Goal: Information Seeking & Learning: Learn about a topic

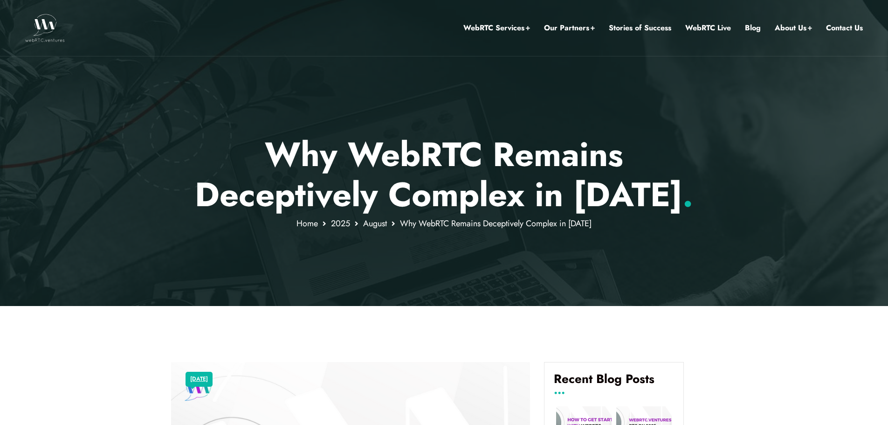
drag, startPoint x: 409, startPoint y: 185, endPoint x: 637, endPoint y: 231, distance: 233.0
click at [637, 231] on div "Why WebRTC Remains Deceptively Complex in [DATE] . Home [DATE] Why WebRTC Remai…" at bounding box center [444, 153] width 888 height 306
click at [637, 231] on div at bounding box center [444, 153] width 888 height 306
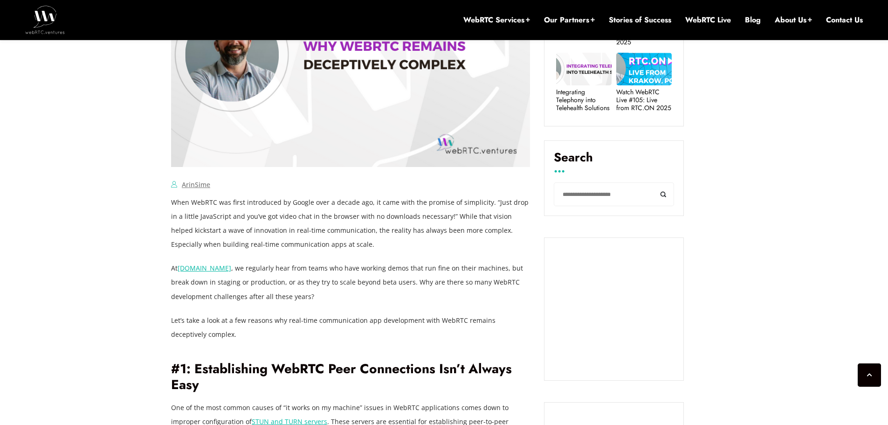
scroll to position [582, 0]
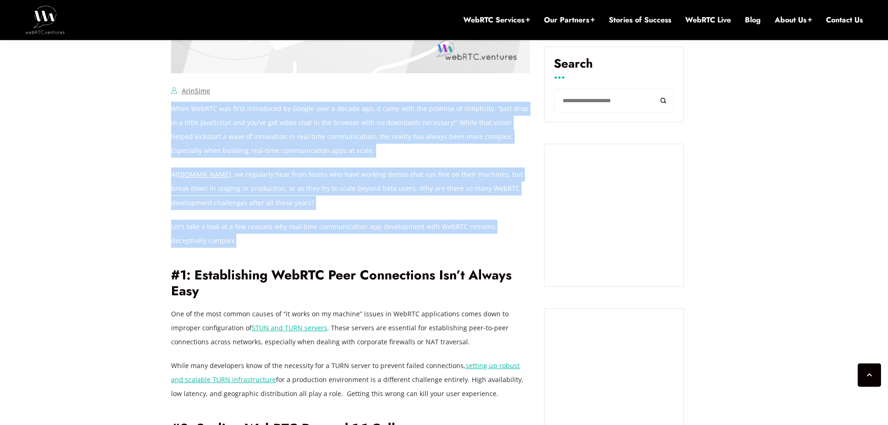
drag, startPoint x: 342, startPoint y: 97, endPoint x: 363, endPoint y: 243, distance: 147.9
click at [363, 244] on p "Let’s take a look at a few reasons why real-time communication app development …" at bounding box center [350, 233] width 359 height 28
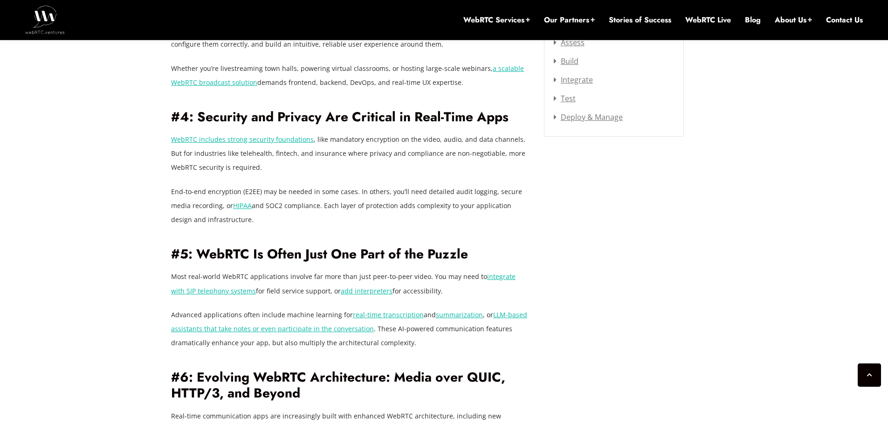
scroll to position [1281, 0]
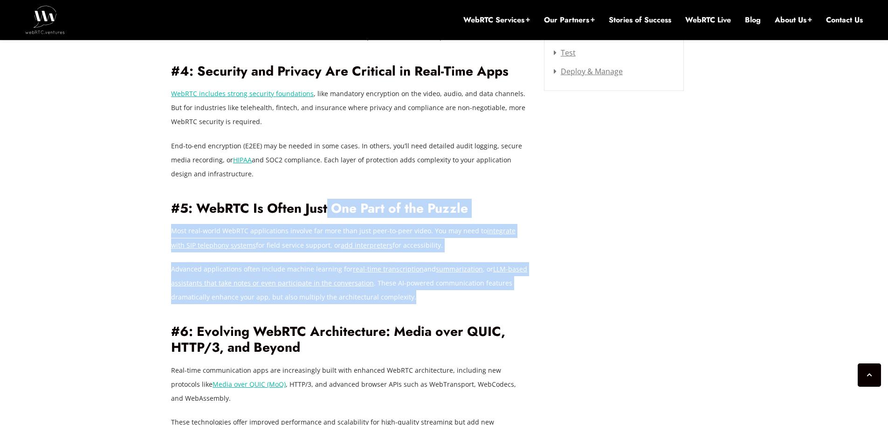
drag, startPoint x: 343, startPoint y: 186, endPoint x: 445, endPoint y: 297, distance: 150.7
click at [445, 297] on div "When WebRTC was first introduced by Google over a decade ago, it came with the …" at bounding box center [350, 64] width 359 height 1323
click at [445, 297] on p "Advanced applications often include machine learning for real-time transcriptio…" at bounding box center [350, 283] width 359 height 42
drag, startPoint x: 467, startPoint y: 303, endPoint x: 364, endPoint y: 212, distance: 138.0
click at [364, 212] on div "When WebRTC was first introduced by Google over a decade ago, it came with the …" at bounding box center [350, 64] width 359 height 1323
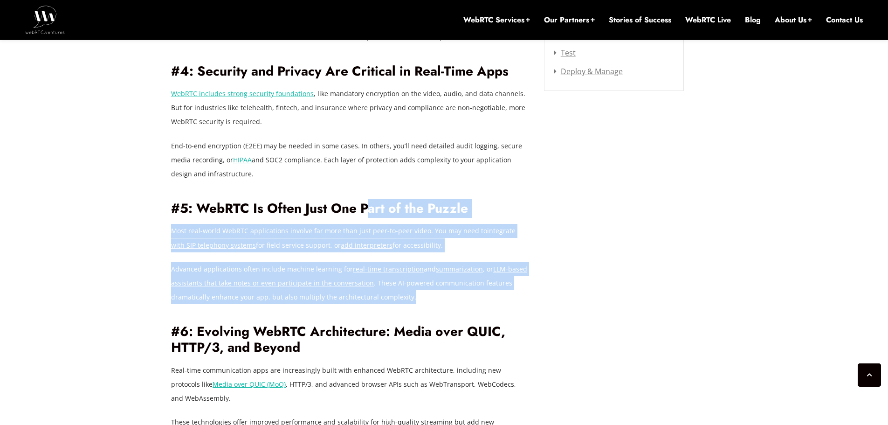
click at [364, 212] on h2 "#5: WebRTC Is Often Just One Part of the Puzzle" at bounding box center [350, 208] width 359 height 16
drag, startPoint x: 342, startPoint y: 201, endPoint x: 425, endPoint y: 295, distance: 125.2
click at [425, 295] on div "When WebRTC was first introduced by Google over a decade ago, it came with the …" at bounding box center [350, 64] width 359 height 1323
click at [311, 223] on div "When WebRTC was first introduced by Google over a decade ago, it came with the …" at bounding box center [350, 64] width 359 height 1323
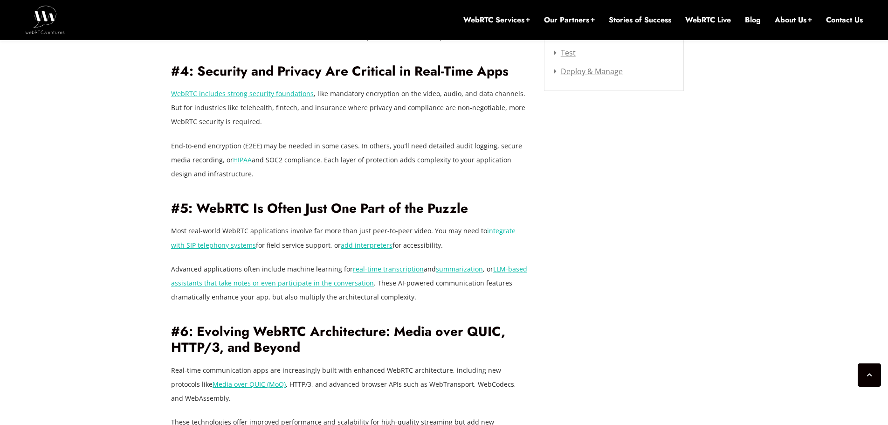
click at [309, 209] on h2 "#5: WebRTC Is Often Just One Part of the Puzzle" at bounding box center [350, 208] width 359 height 16
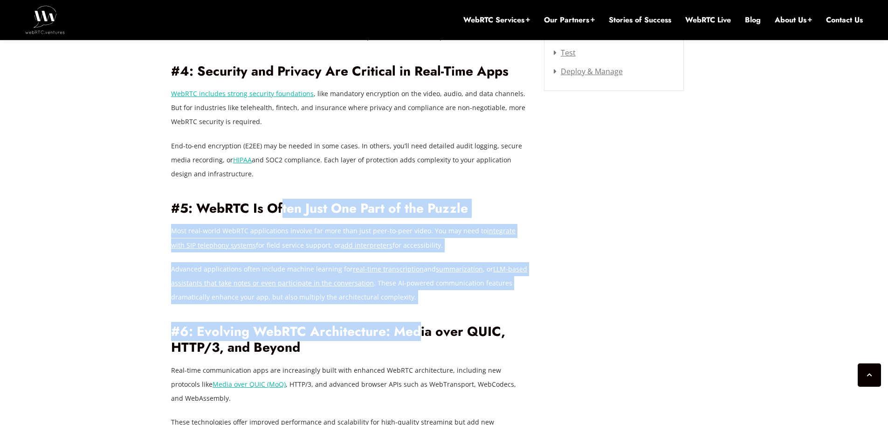
drag, startPoint x: 293, startPoint y: 211, endPoint x: 418, endPoint y: 304, distance: 156.9
click at [418, 304] on div "When WebRTC was first introduced by Google over a decade ago, it came with the …" at bounding box center [350, 64] width 359 height 1323
click at [591, 281] on div "[DATE] ArinSime Comments Off on Why WebRTC Remains Deceptively Complex in [DATE…" at bounding box center [443, 176] width 557 height 2052
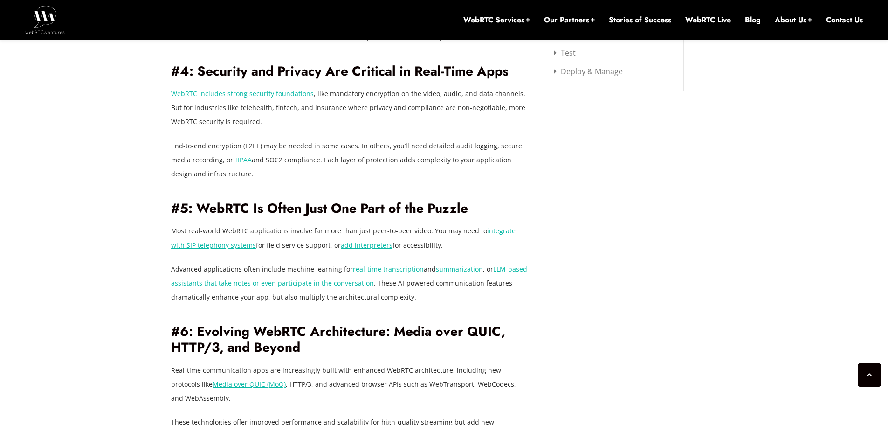
drag, startPoint x: 116, startPoint y: 217, endPoint x: 96, endPoint y: 243, distance: 32.6
click at [96, 243] on div "[DATE] ArinSime Comments Off on Why WebRTC Remains Deceptively Complex in [DATE…" at bounding box center [444, 176] width 888 height 2164
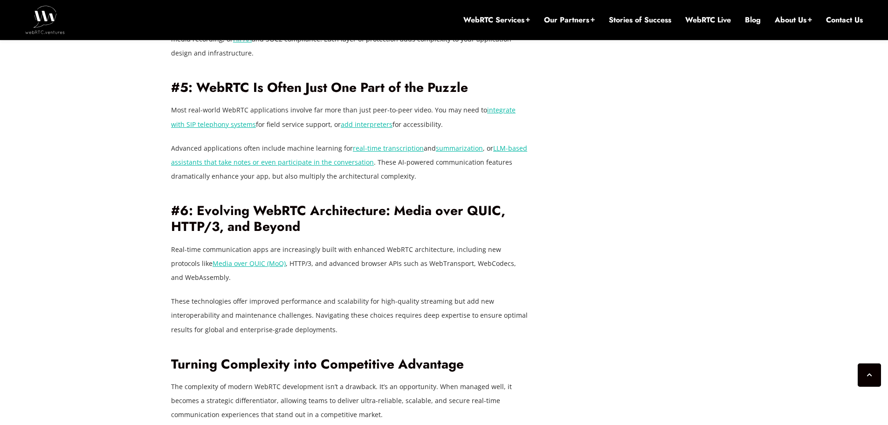
scroll to position [1421, 0]
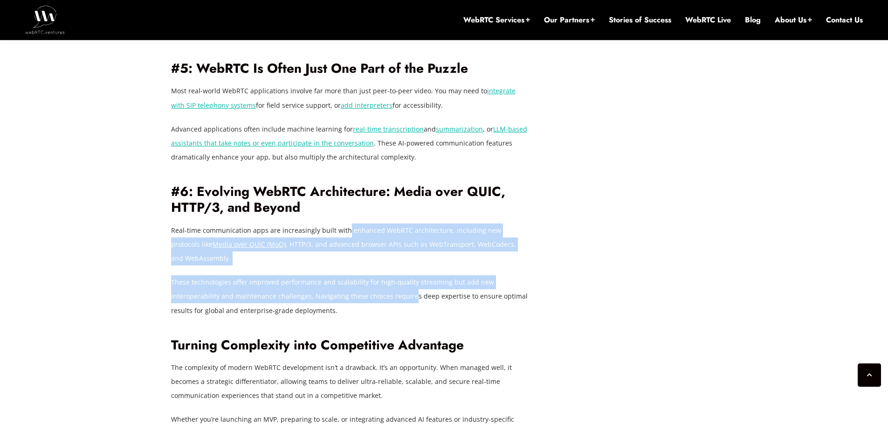
drag, startPoint x: 343, startPoint y: 235, endPoint x: 408, endPoint y: 302, distance: 93.6
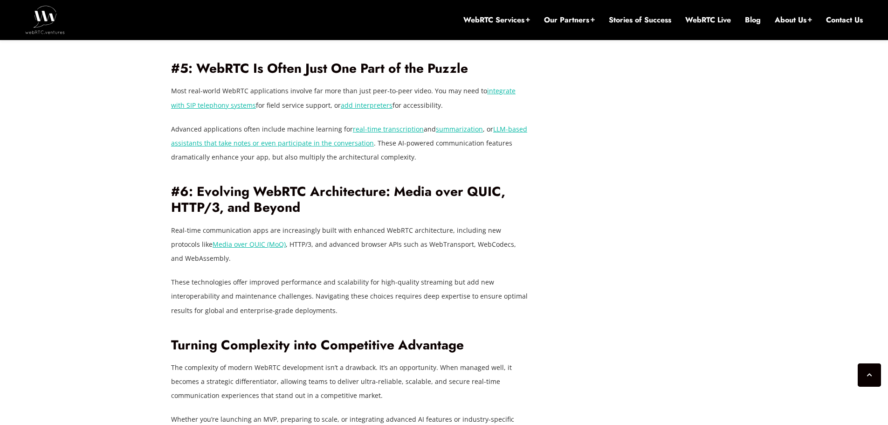
click at [405, 314] on p "These technologies offer improved performance and scalability for high-quality …" at bounding box center [350, 296] width 359 height 42
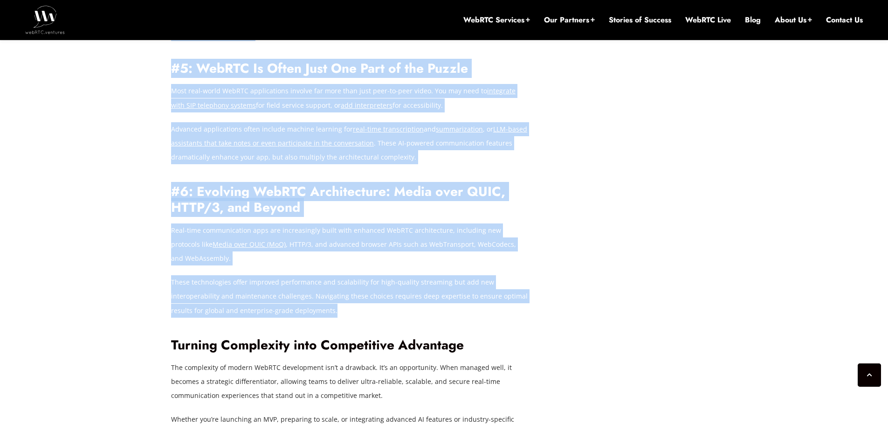
drag, startPoint x: 371, startPoint y: 313, endPoint x: 70, endPoint y: 223, distance: 313.7
click at [70, 223] on div "[DATE] ArinSime Comments Off on Why WebRTC Remains Deceptively Complex in [DATE…" at bounding box center [444, 36] width 888 height 2164
copy article "Loremi 2, 0220 DoloRsit Ametcons Adi el Sed DoeIUS Tempori Utlaboreetd Magnaal …"
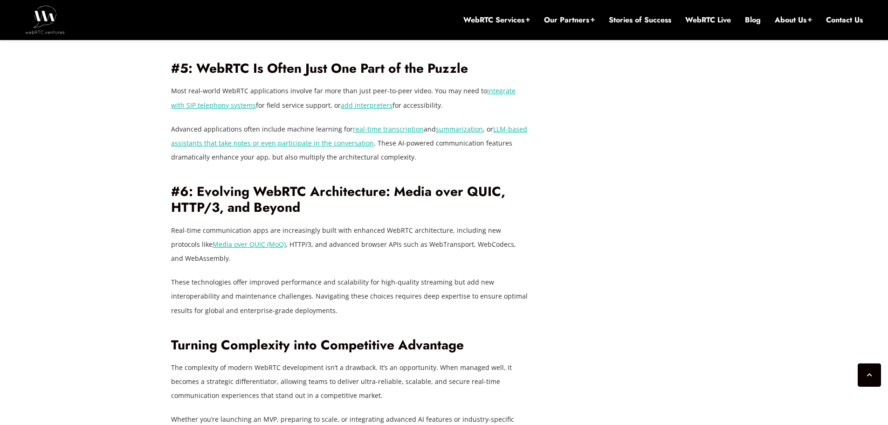
click at [70, 223] on div "[DATE] ArinSime Comments Off on Why WebRTC Remains Deceptively Complex in [DATE…" at bounding box center [444, 36] width 888 height 2164
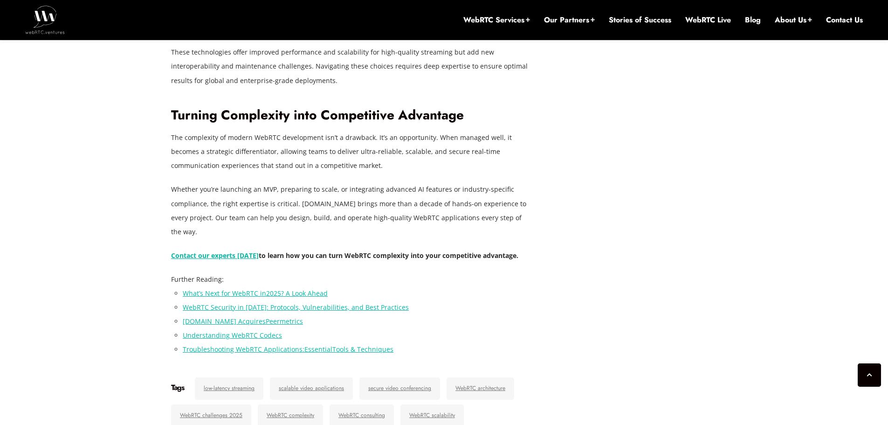
scroll to position [1654, 0]
